Goal: Understand process/instructions

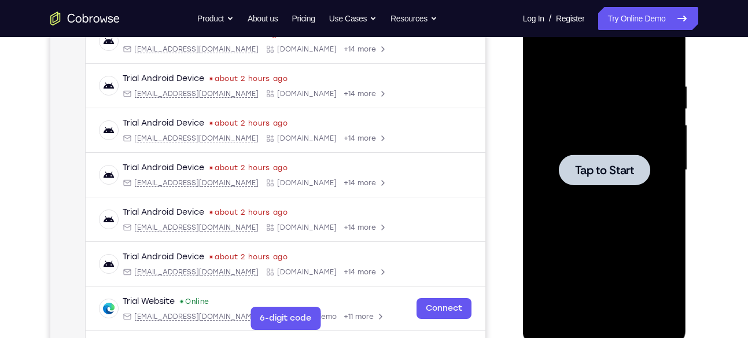
click at [598, 189] on div at bounding box center [605, 170] width 146 height 324
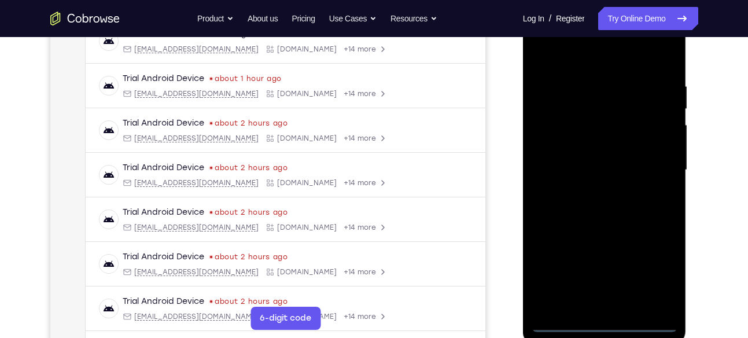
click at [604, 322] on div at bounding box center [605, 170] width 146 height 324
click at [660, 271] on div at bounding box center [605, 170] width 146 height 324
click at [569, 60] on div at bounding box center [605, 170] width 146 height 324
click at [652, 161] on div at bounding box center [605, 170] width 146 height 324
click at [587, 190] on div at bounding box center [605, 170] width 146 height 324
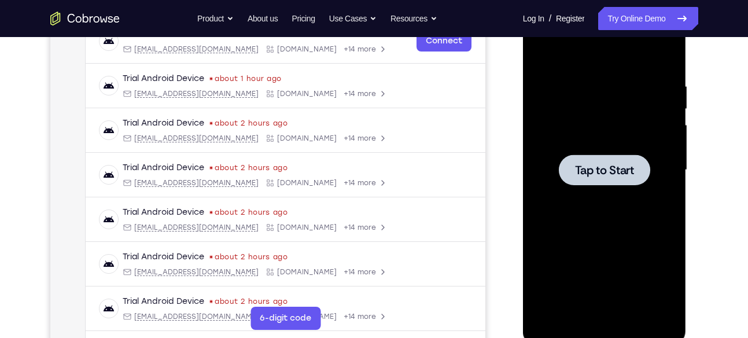
click at [571, 145] on div at bounding box center [605, 170] width 146 height 324
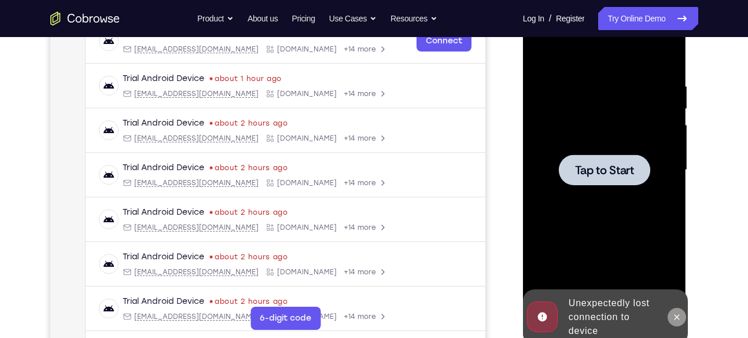
click at [675, 319] on icon at bounding box center [677, 317] width 9 height 9
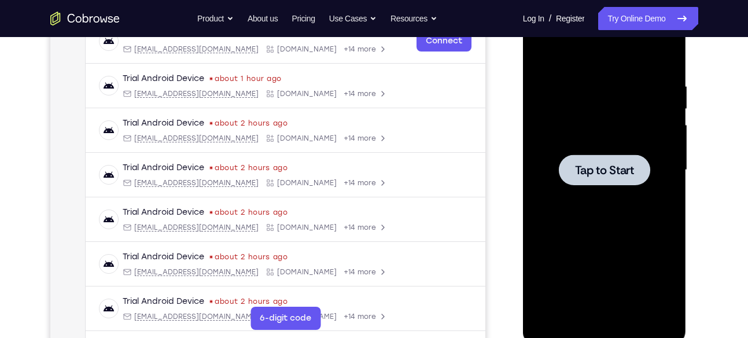
click at [631, 172] on span "Tap to Start" at bounding box center [604, 170] width 59 height 12
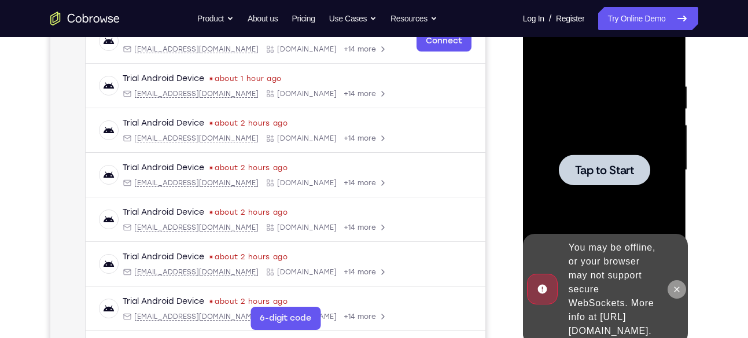
click at [671, 280] on button at bounding box center [677, 289] width 19 height 19
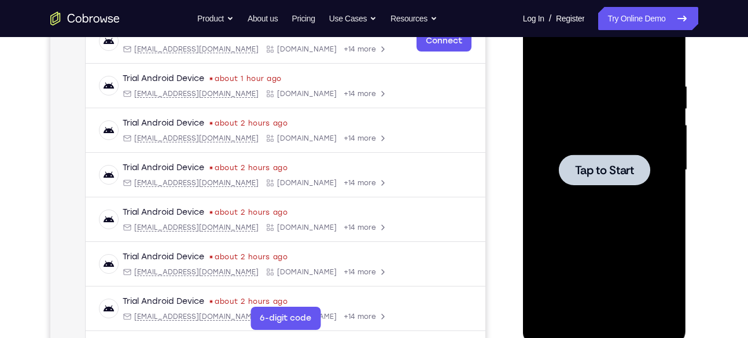
click at [605, 174] on span "Tap to Start" at bounding box center [604, 170] width 59 height 12
click at [578, 169] on span "Tap to Start" at bounding box center [604, 170] width 59 height 12
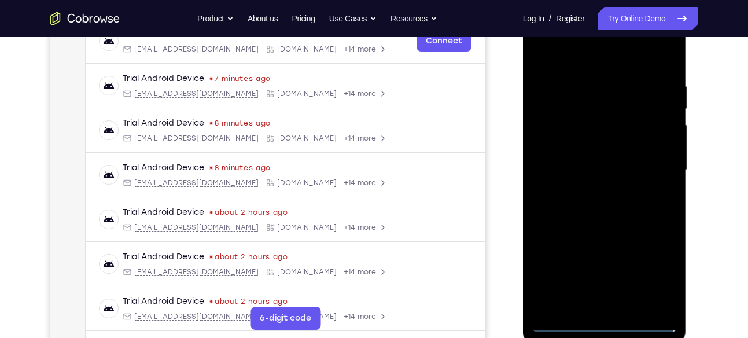
click at [608, 322] on div at bounding box center [605, 170] width 146 height 324
click at [659, 278] on div at bounding box center [605, 170] width 146 height 324
click at [561, 58] on div at bounding box center [605, 170] width 146 height 324
click at [652, 171] on div at bounding box center [605, 170] width 146 height 324
click at [594, 191] on div at bounding box center [605, 170] width 146 height 324
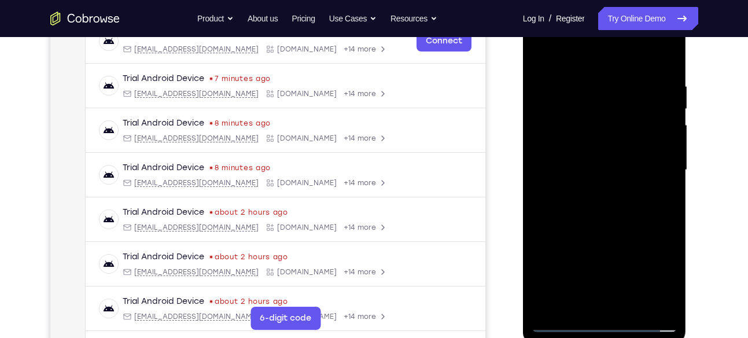
click at [609, 152] on div at bounding box center [605, 170] width 146 height 324
click at [606, 144] on div at bounding box center [605, 170] width 146 height 324
click at [611, 164] on div at bounding box center [605, 170] width 146 height 324
click at [631, 172] on div at bounding box center [605, 170] width 146 height 324
click at [614, 216] on div at bounding box center [605, 170] width 146 height 324
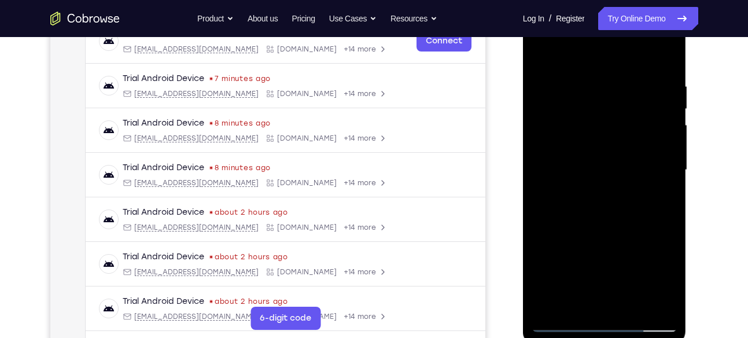
click at [634, 306] on div at bounding box center [605, 170] width 146 height 324
click at [566, 234] on div at bounding box center [605, 170] width 146 height 324
drag, startPoint x: 584, startPoint y: 60, endPoint x: 585, endPoint y: 1, distance: 59.0
click at [585, 1] on div at bounding box center [605, 171] width 164 height 345
click at [549, 52] on div at bounding box center [605, 170] width 146 height 324
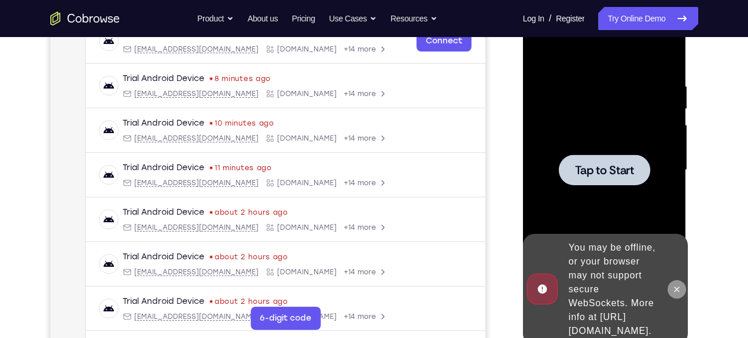
click at [674, 285] on icon at bounding box center [677, 289] width 9 height 9
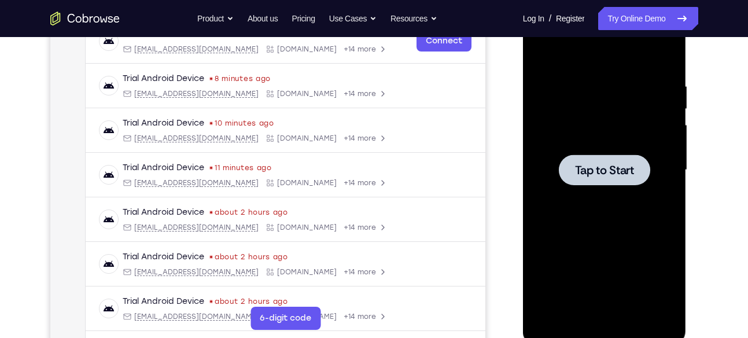
click at [585, 175] on span "Tap to Start" at bounding box center [604, 170] width 59 height 12
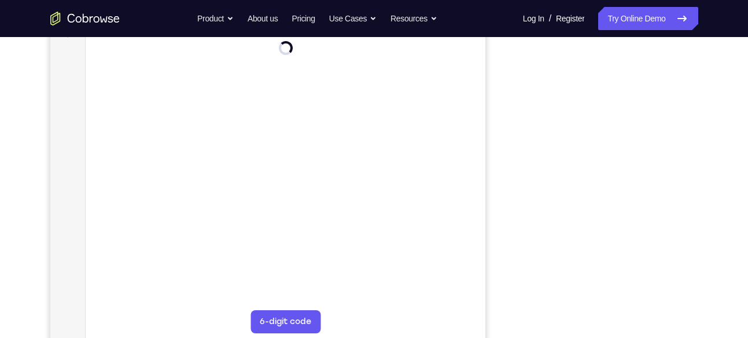
scroll to position [189, 0]
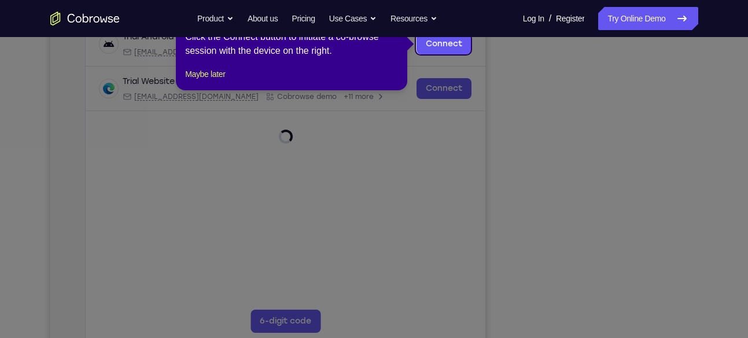
click at [608, 324] on icon at bounding box center [378, 169] width 757 height 338
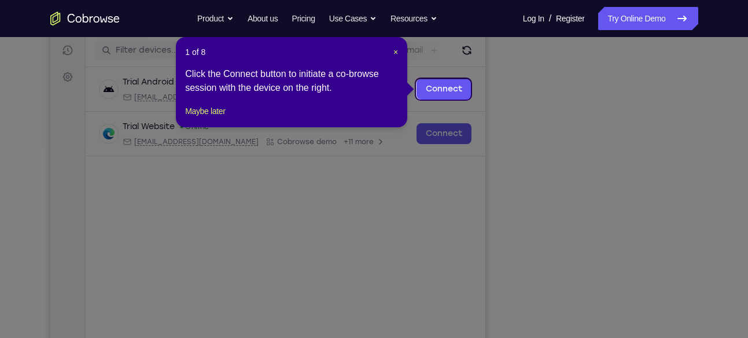
scroll to position [144, 0]
click at [392, 48] on header "1 of 8 ×" at bounding box center [291, 53] width 213 height 12
click at [396, 53] on span "×" at bounding box center [396, 52] width 5 height 9
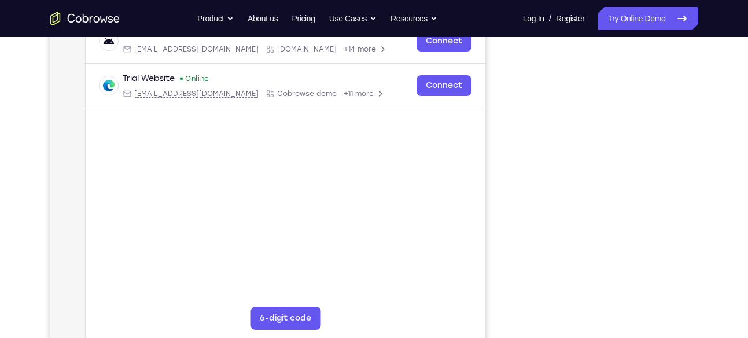
scroll to position [190, 0]
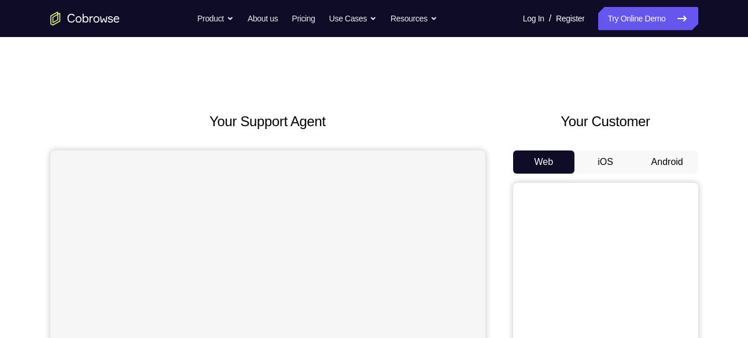
click at [660, 158] on button "Android" at bounding box center [668, 161] width 62 height 23
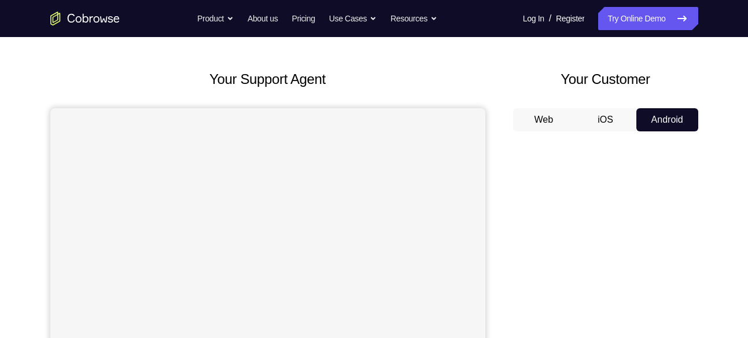
scroll to position [42, 0]
click at [604, 123] on button "iOS" at bounding box center [606, 120] width 62 height 23
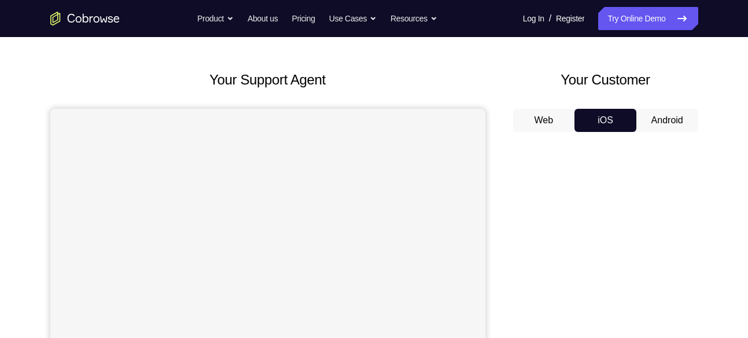
click at [653, 117] on button "Android" at bounding box center [668, 120] width 62 height 23
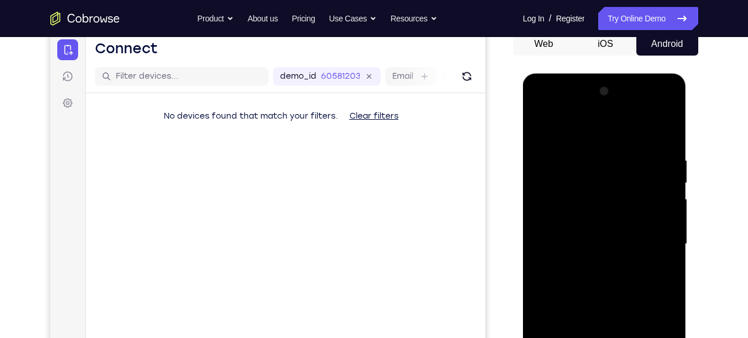
scroll to position [117, 0]
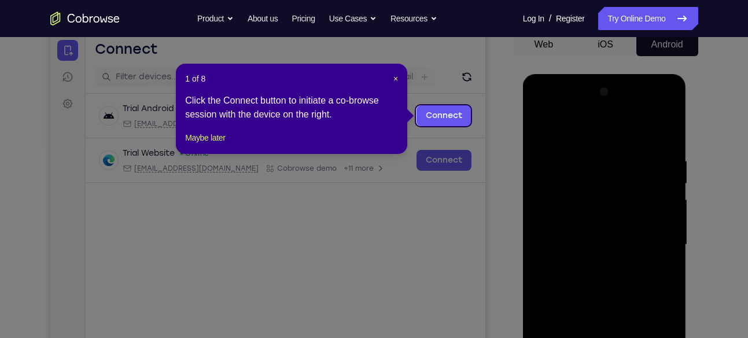
click at [392, 76] on header "1 of 8 ×" at bounding box center [291, 79] width 213 height 12
click at [395, 76] on span "×" at bounding box center [396, 78] width 5 height 9
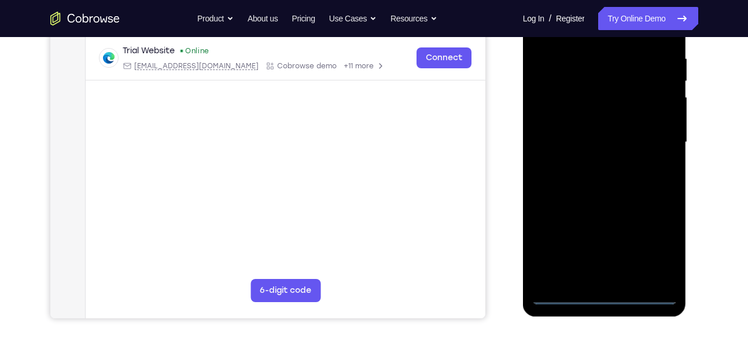
scroll to position [221, 0]
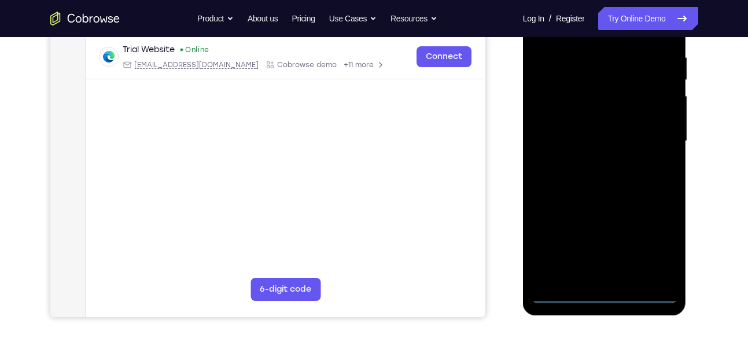
click at [606, 290] on div at bounding box center [605, 141] width 146 height 324
click at [605, 292] on div at bounding box center [605, 141] width 146 height 324
click at [663, 243] on div at bounding box center [605, 141] width 146 height 324
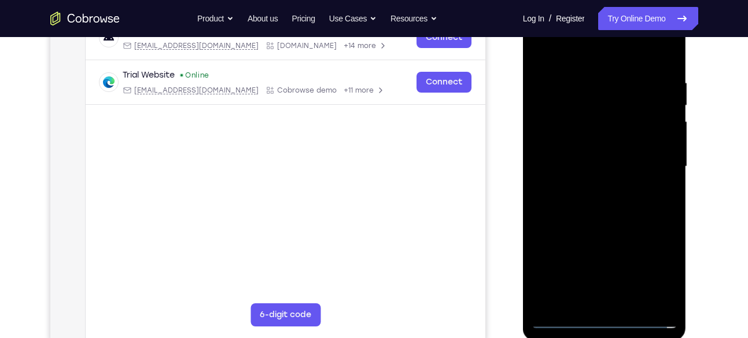
scroll to position [194, 0]
click at [567, 56] on div at bounding box center [605, 168] width 146 height 324
click at [651, 165] on div at bounding box center [605, 168] width 146 height 324
click at [593, 191] on div at bounding box center [605, 168] width 146 height 324
click at [593, 152] on div at bounding box center [605, 168] width 146 height 324
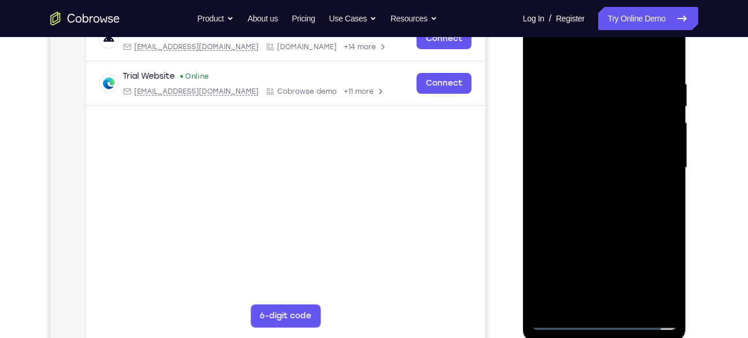
click at [593, 140] on div at bounding box center [605, 168] width 146 height 324
click at [609, 168] on div at bounding box center [605, 168] width 146 height 324
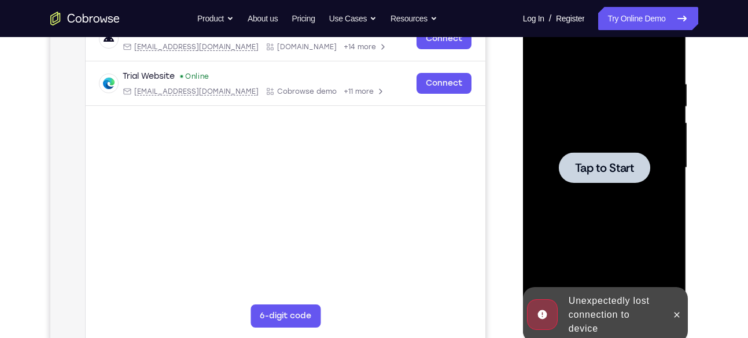
click at [618, 172] on span "Tap to Start" at bounding box center [604, 168] width 59 height 12
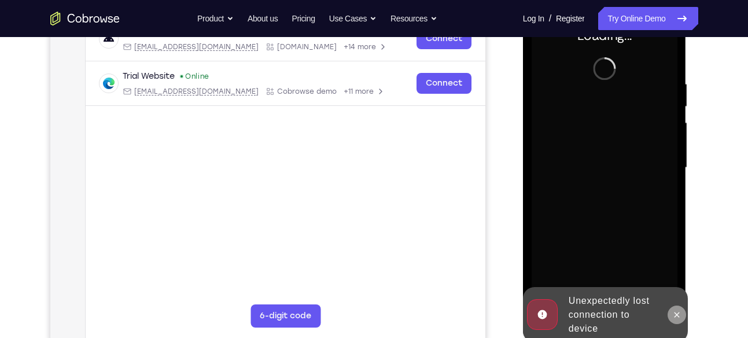
click at [680, 311] on icon at bounding box center [677, 314] width 9 height 9
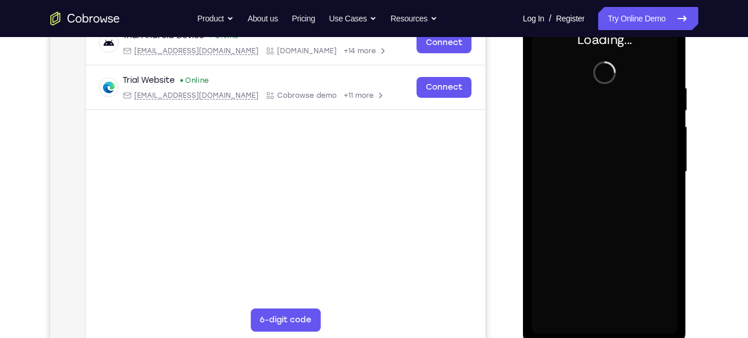
scroll to position [190, 0]
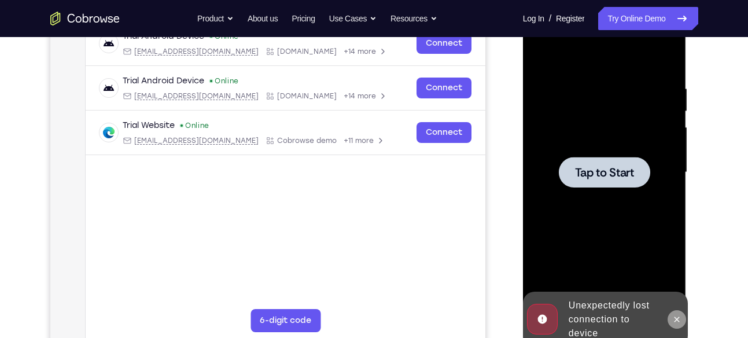
click at [675, 315] on icon at bounding box center [677, 319] width 9 height 9
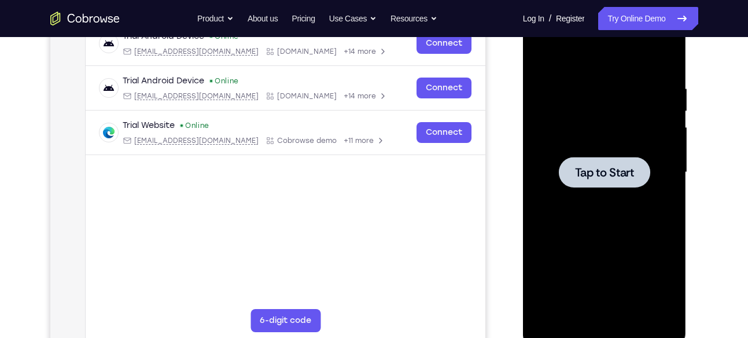
click at [609, 159] on div at bounding box center [604, 172] width 91 height 31
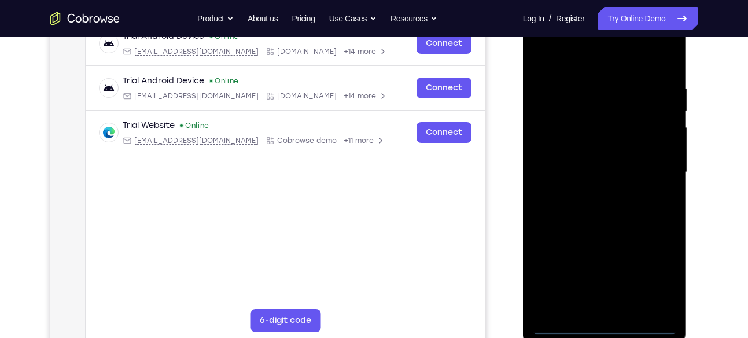
click at [603, 324] on div at bounding box center [605, 172] width 146 height 324
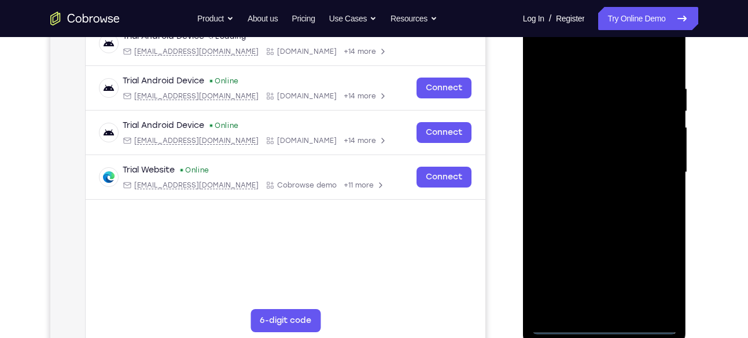
click at [654, 273] on div at bounding box center [605, 172] width 146 height 324
click at [552, 52] on div at bounding box center [605, 172] width 146 height 324
click at [658, 160] on div at bounding box center [605, 172] width 146 height 324
click at [595, 191] on div at bounding box center [605, 172] width 146 height 324
click at [596, 192] on div at bounding box center [605, 172] width 146 height 324
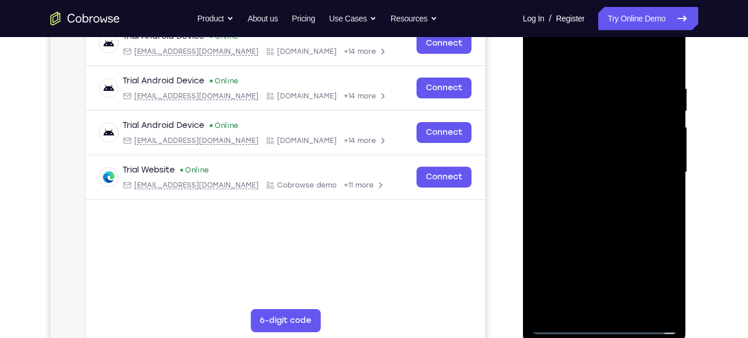
click at [591, 149] on div at bounding box center [605, 172] width 146 height 324
click at [592, 162] on div at bounding box center [605, 172] width 146 height 324
click at [599, 143] on div at bounding box center [605, 172] width 146 height 324
click at [635, 307] on div at bounding box center [605, 172] width 146 height 324
click at [618, 233] on div at bounding box center [605, 172] width 146 height 324
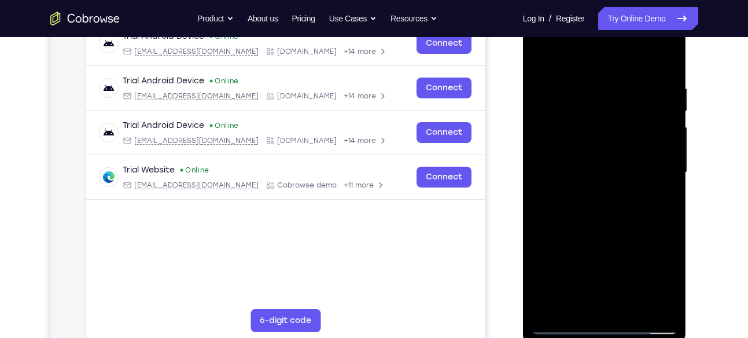
click at [544, 54] on div at bounding box center [605, 172] width 146 height 324
drag, startPoint x: 622, startPoint y: 210, endPoint x: 625, endPoint y: 122, distance: 88.0
click at [625, 122] on div at bounding box center [605, 172] width 146 height 324
click at [625, 129] on div at bounding box center [605, 172] width 146 height 324
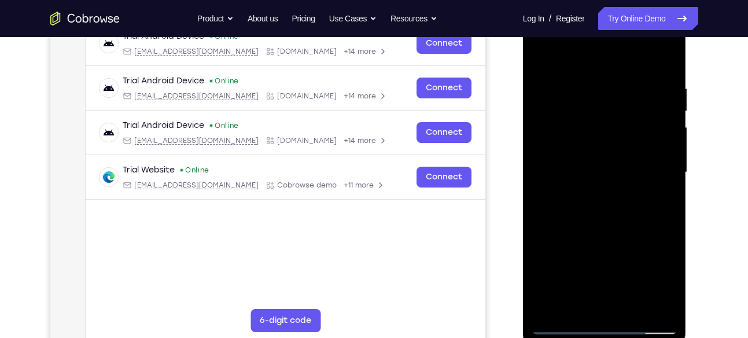
drag, startPoint x: 625, startPoint y: 129, endPoint x: 593, endPoint y: 271, distance: 145.3
click at [593, 271] on div at bounding box center [605, 172] width 146 height 324
click at [592, 86] on div at bounding box center [605, 172] width 146 height 324
click at [665, 165] on div at bounding box center [605, 172] width 146 height 324
